Goal: Transaction & Acquisition: Purchase product/service

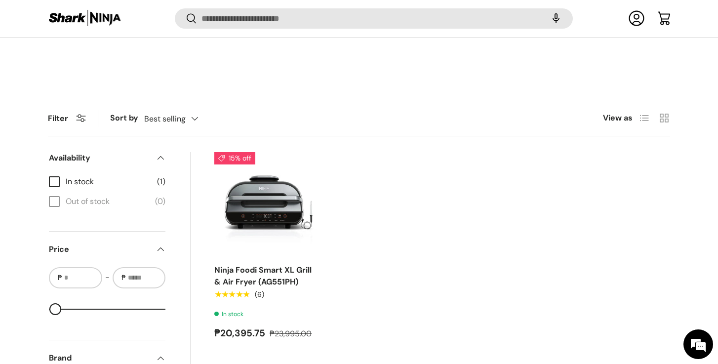
scroll to position [297, 0]
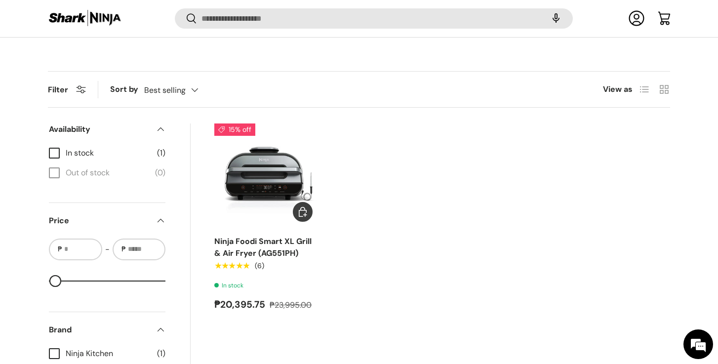
click at [291, 243] on link "Ninja Foodi Smart XL Grill & Air Fryer (AG551PH)" at bounding box center [262, 247] width 97 height 22
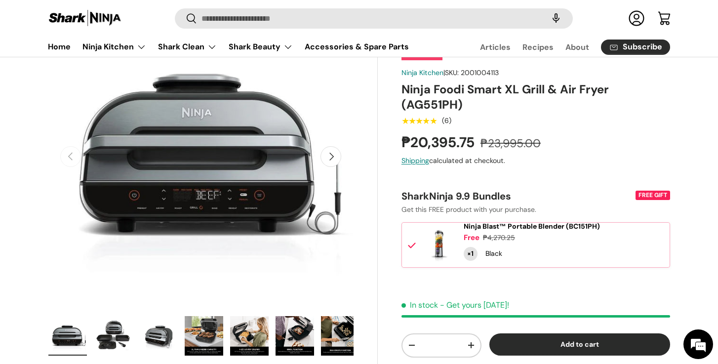
scroll to position [162, 0]
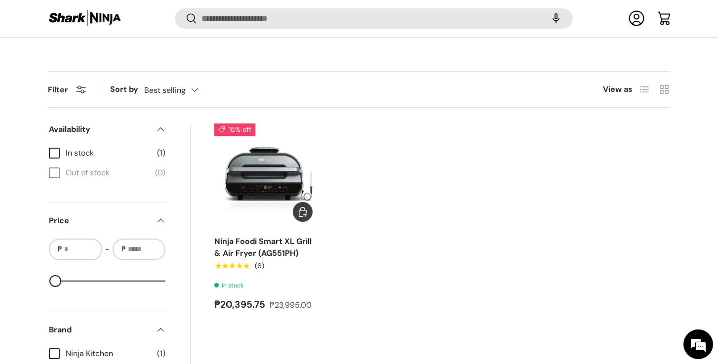
click at [275, 249] on link "Ninja Foodi Smart XL Grill & Air Fryer (AG551PH)" at bounding box center [262, 247] width 97 height 22
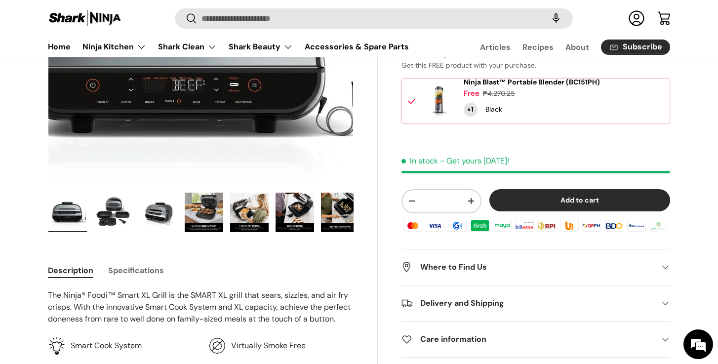
scroll to position [252, 0]
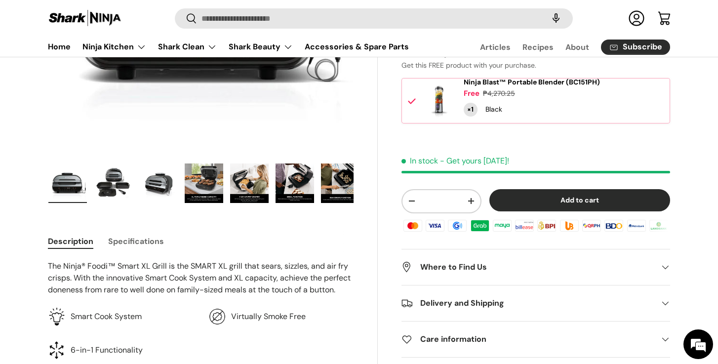
click at [60, 183] on img "Gallery Viewer" at bounding box center [67, 184] width 39 height 40
click at [105, 187] on img "Gallery Viewer" at bounding box center [113, 184] width 39 height 40
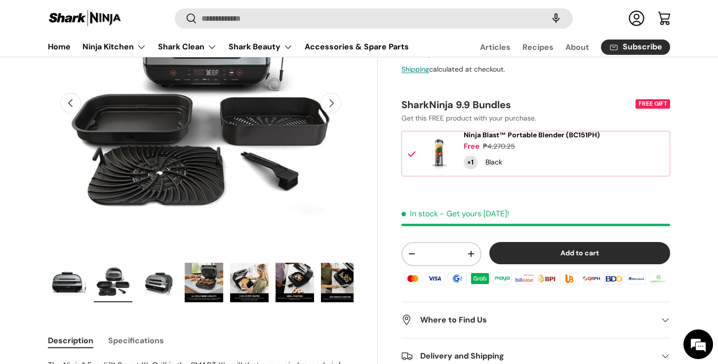
scroll to position [144, 0]
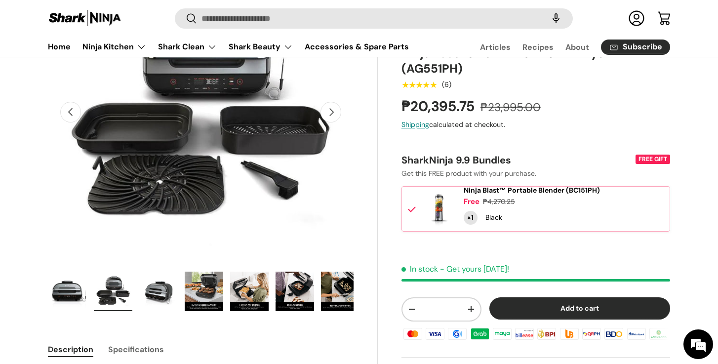
click at [164, 293] on img "Gallery Viewer" at bounding box center [158, 292] width 39 height 40
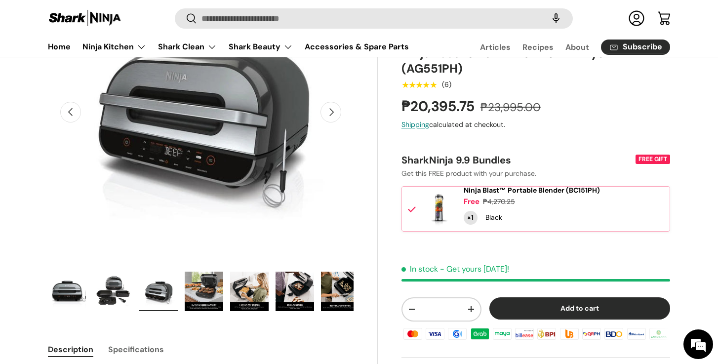
click at [210, 299] on img "Gallery Viewer" at bounding box center [204, 292] width 39 height 40
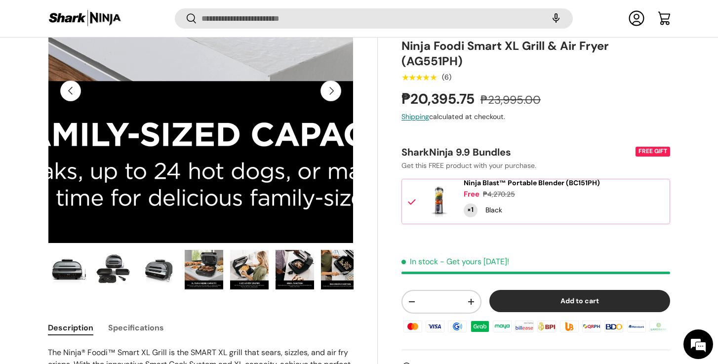
scroll to position [192, 0]
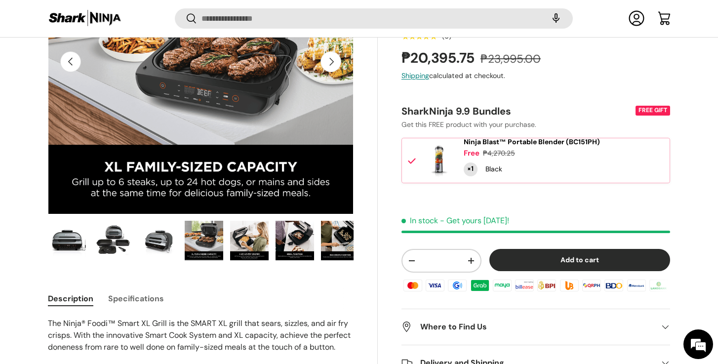
click at [243, 246] on img "Gallery Viewer" at bounding box center [249, 241] width 39 height 40
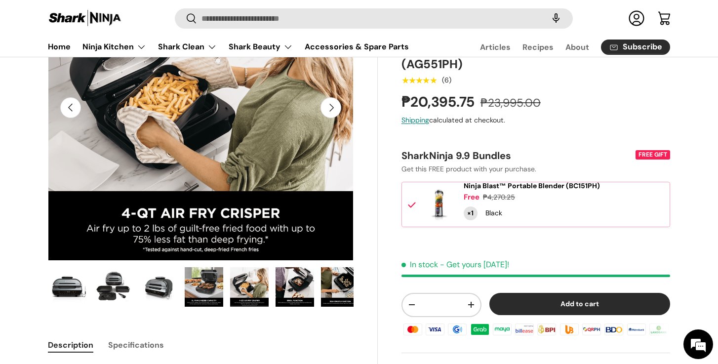
scroll to position [0, 0]
click at [288, 279] on img "Gallery Viewer" at bounding box center [295, 287] width 39 height 40
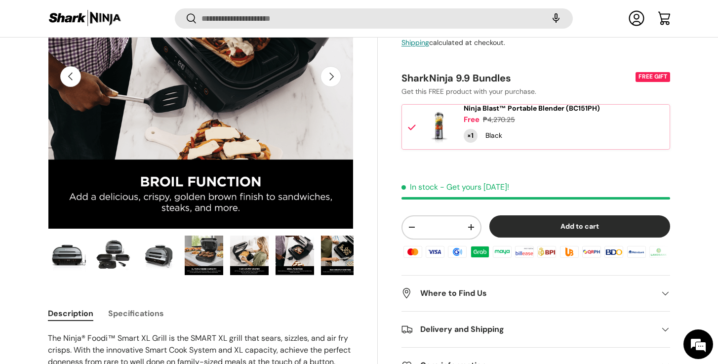
scroll to position [193, 0]
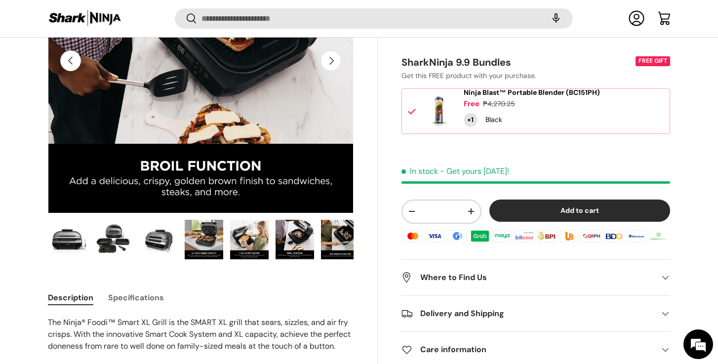
click at [330, 248] on img "Gallery Viewer" at bounding box center [340, 240] width 39 height 40
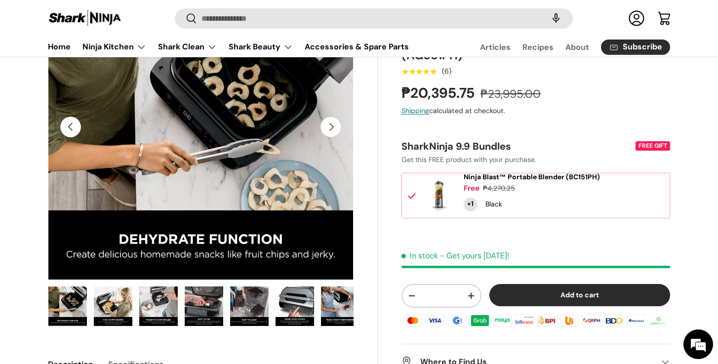
scroll to position [150, 0]
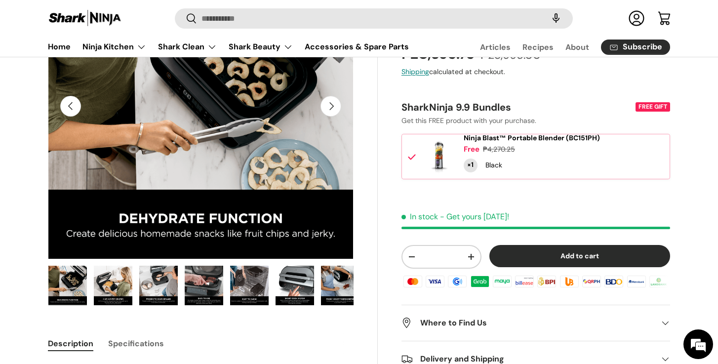
click at [337, 279] on img "Gallery Viewer" at bounding box center [340, 286] width 39 height 40
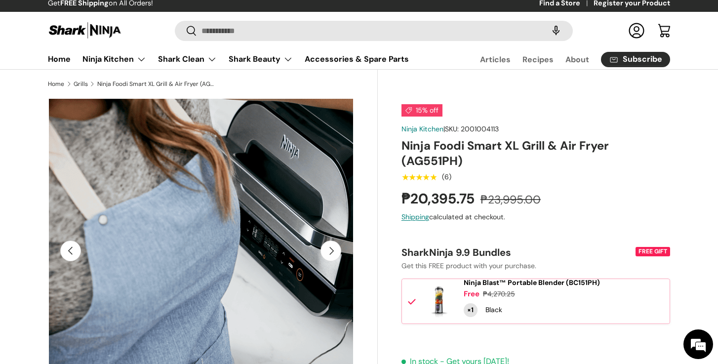
scroll to position [6, 0]
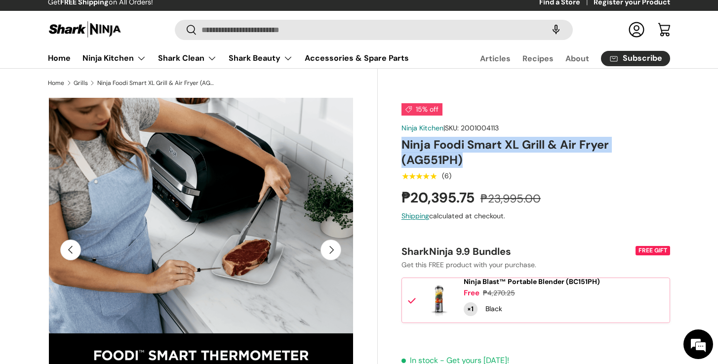
drag, startPoint x: 399, startPoint y: 143, endPoint x: 620, endPoint y: 165, distance: 222.4
copy h1 "Ninja Foodi Smart XL Grill & Air Fryer (AG551PH)"
